Goal: Task Accomplishment & Management: Manage account settings

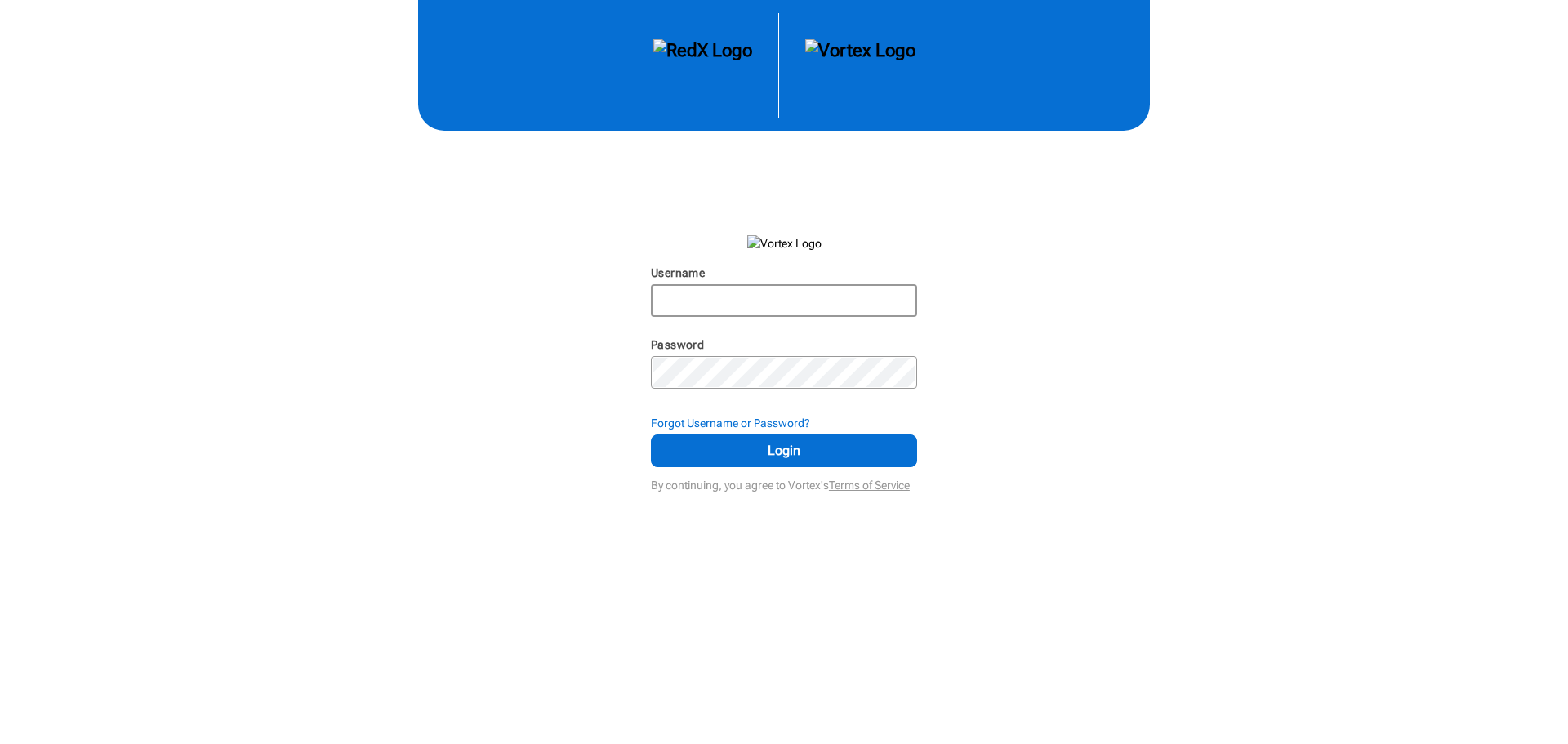
click at [715, 298] on input "Username" at bounding box center [784, 301] width 263 height 30
type input "brianpeitz"
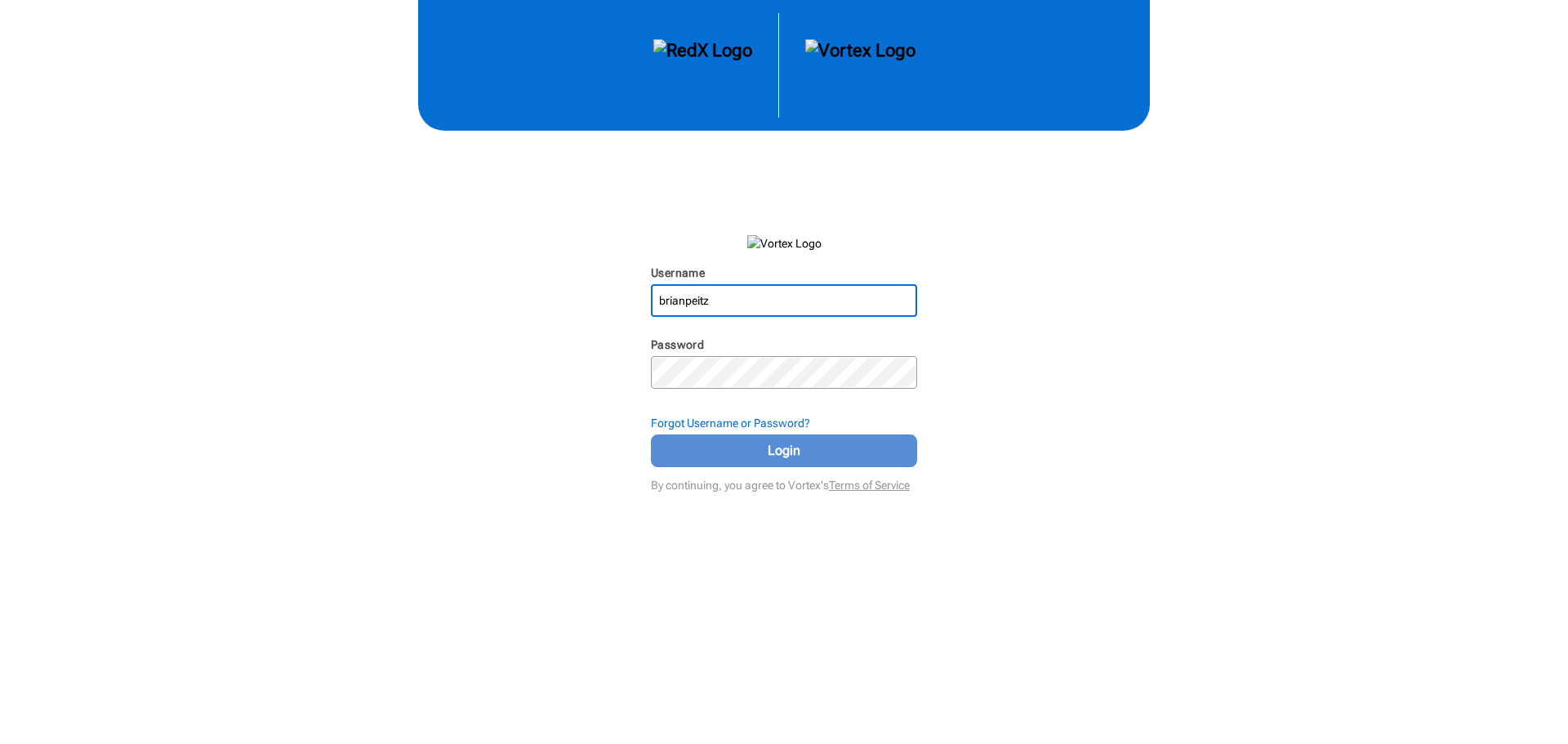
click at [791, 452] on span "Login" at bounding box center [783, 451] width 226 height 20
click at [777, 459] on span "Login" at bounding box center [783, 451] width 226 height 20
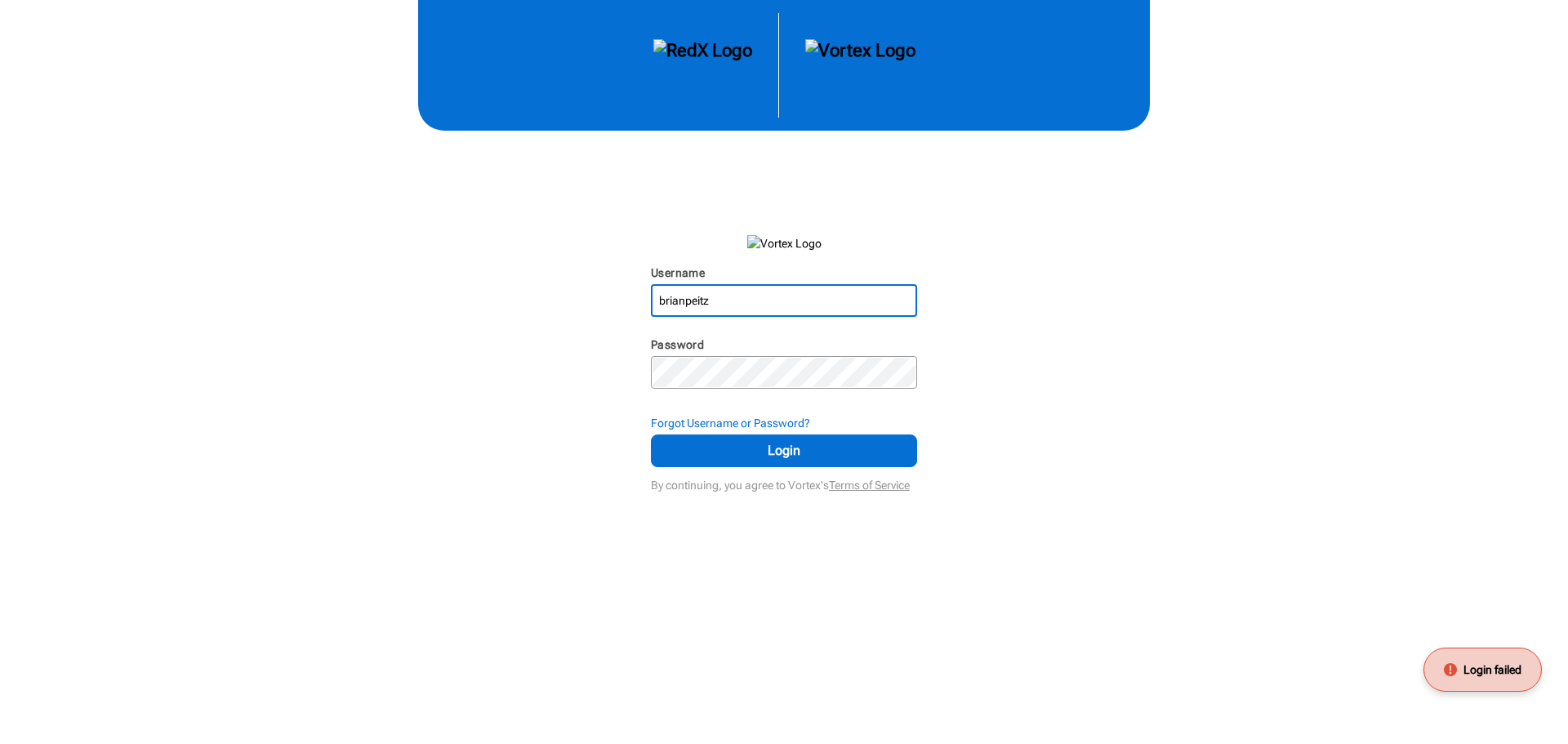
click at [753, 298] on input "brianpeitz" at bounding box center [784, 301] width 263 height 30
click at [777, 453] on span "Login" at bounding box center [783, 451] width 226 height 20
click at [738, 295] on input "Username" at bounding box center [784, 301] width 263 height 30
type input "brianpeitz"
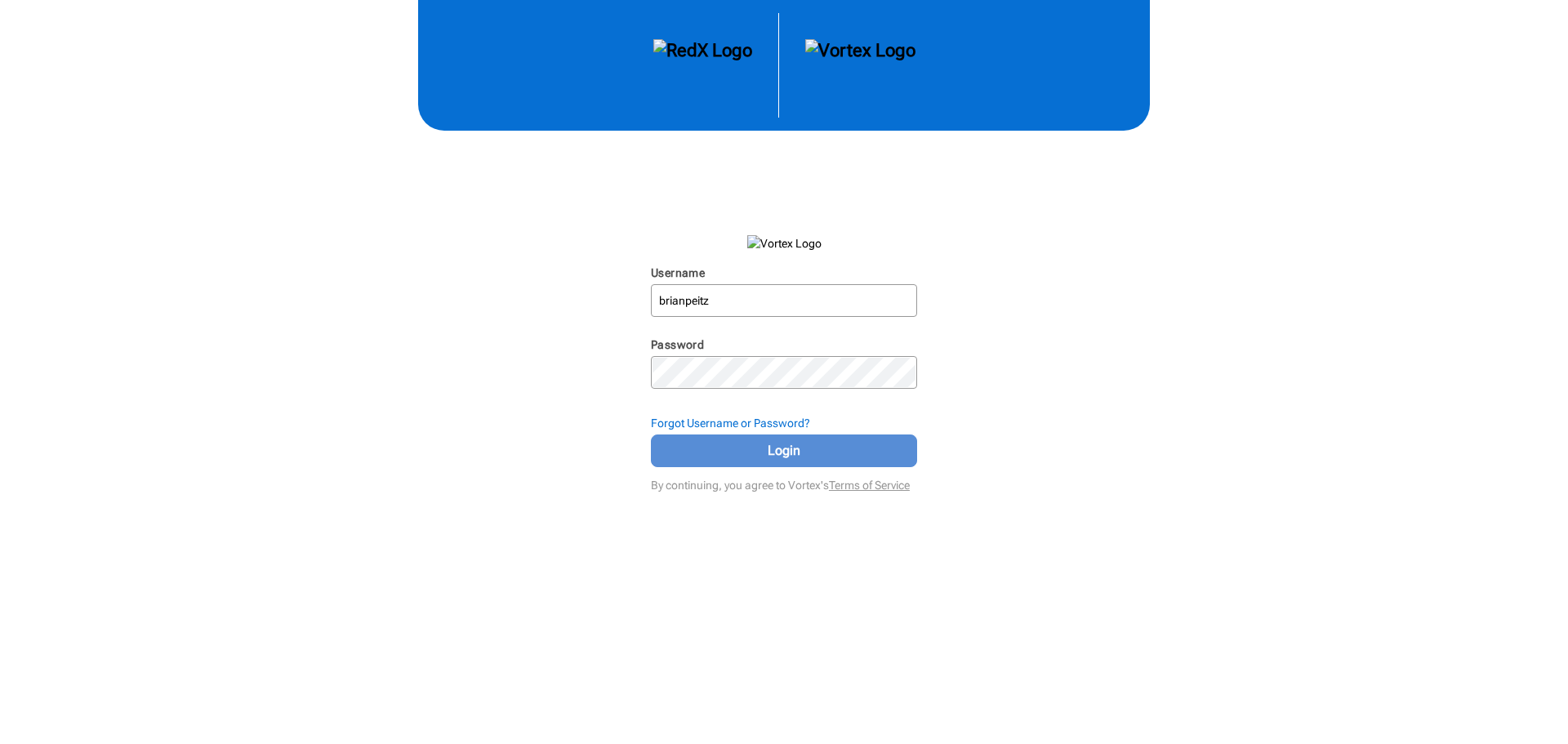
click at [796, 442] on button "Login" at bounding box center [784, 451] width 266 height 33
click at [853, 53] on img at bounding box center [860, 64] width 110 height 52
